Goal: Transaction & Acquisition: Purchase product/service

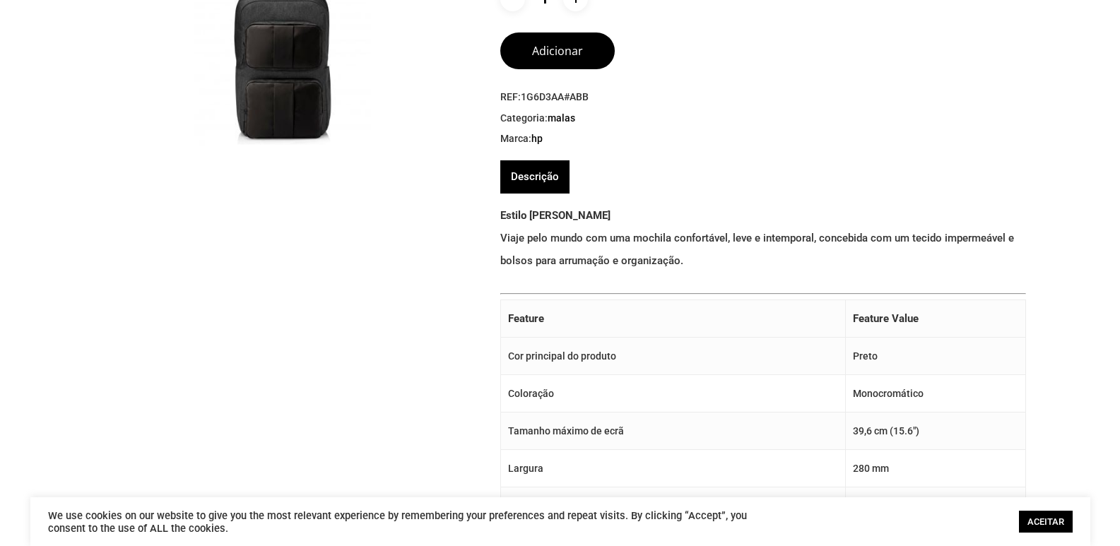
scroll to position [141, 0]
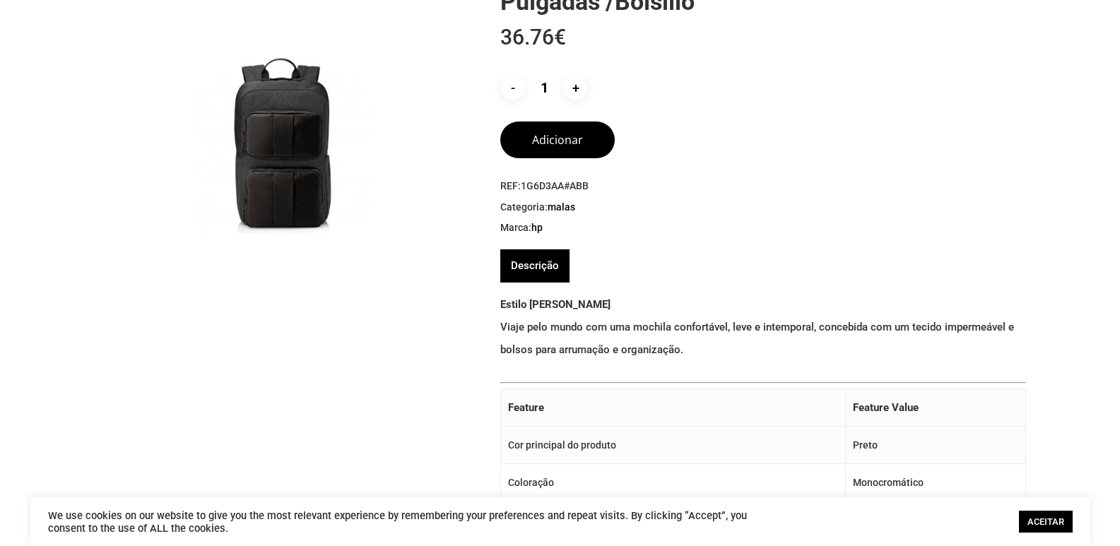
click at [297, 185] on img at bounding box center [283, 146] width 378 height 378
click at [295, 171] on img at bounding box center [283, 146] width 378 height 378
click at [1034, 515] on link "ACEITAR" at bounding box center [1046, 522] width 54 height 22
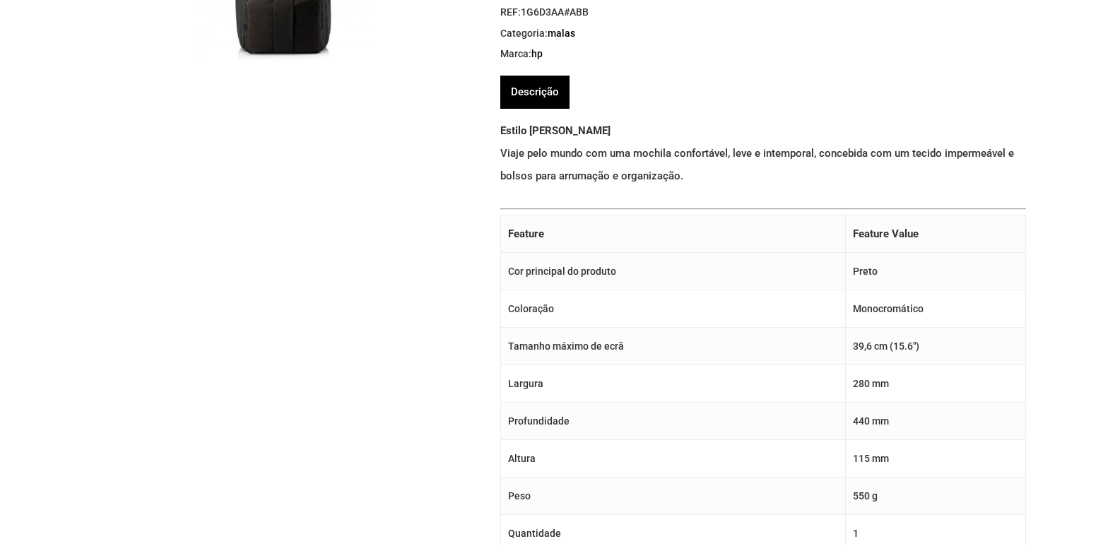
scroll to position [0, 0]
